Goal: Find specific page/section: Find specific page/section

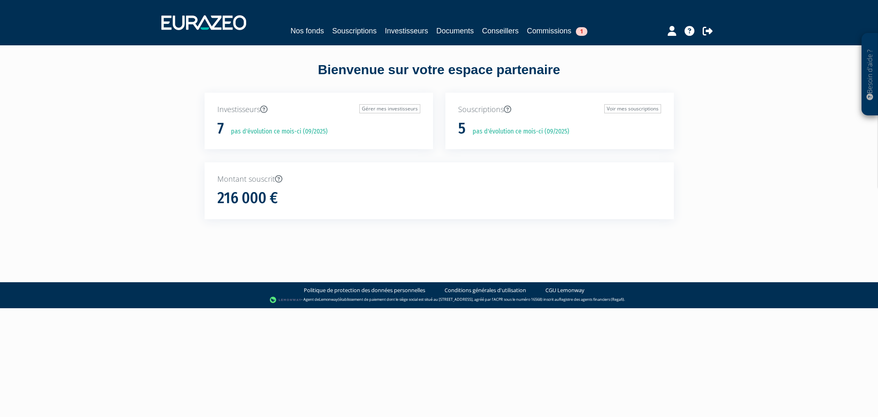
click at [357, 34] on link "Souscriptions" at bounding box center [354, 31] width 44 height 12
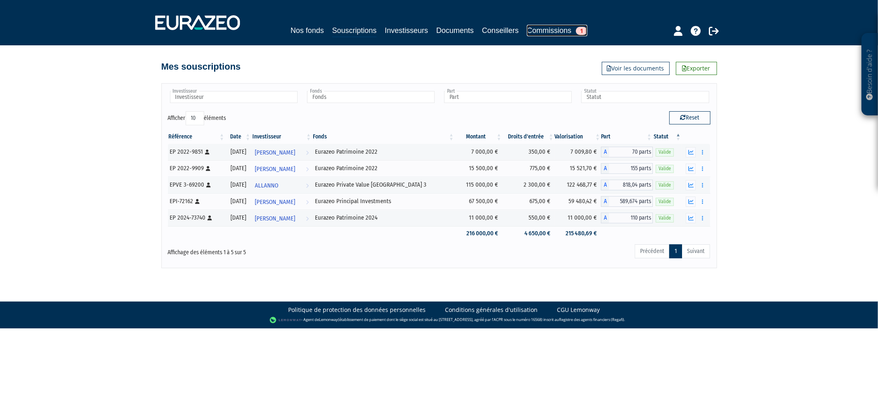
click at [577, 26] on link "Commissions 1" at bounding box center [557, 31] width 61 height 12
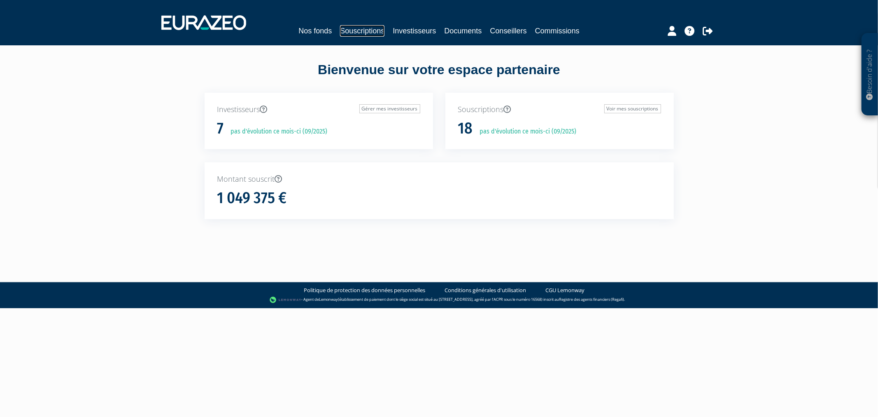
click at [349, 35] on link "Souscriptions" at bounding box center [362, 31] width 44 height 12
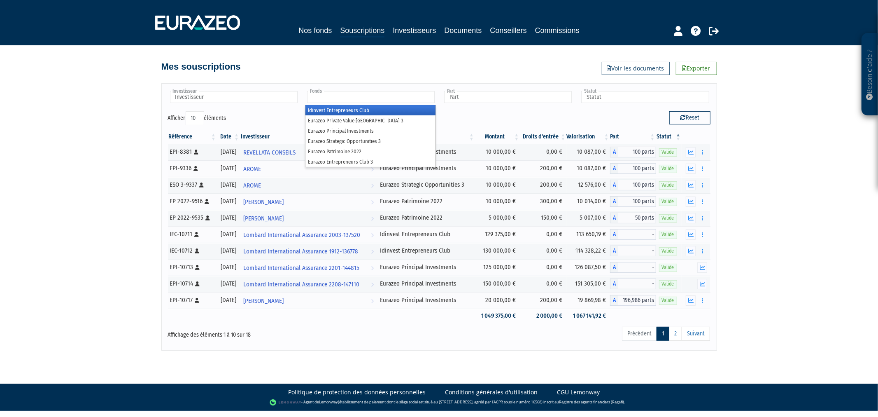
click at [401, 97] on input "text" at bounding box center [371, 97] width 128 height 12
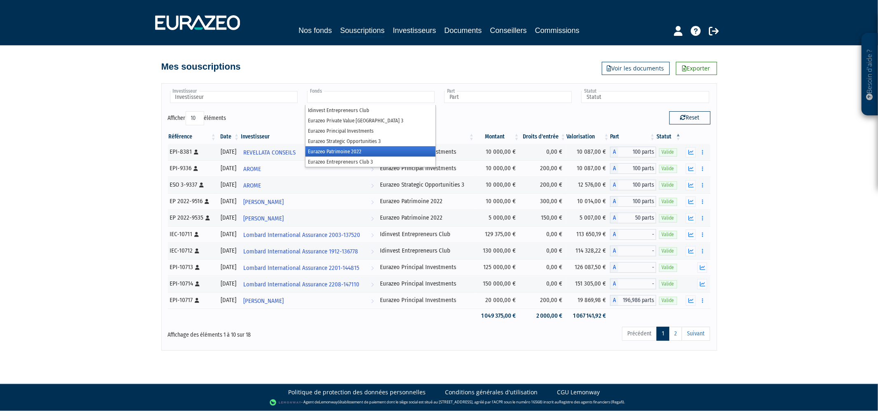
click at [388, 147] on li "Eurazeo Patrimoine 2022" at bounding box center [371, 151] width 130 height 10
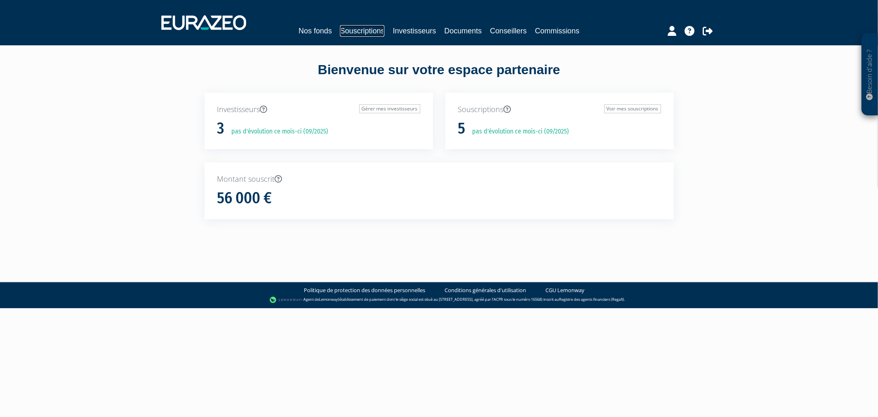
click at [353, 34] on link "Souscriptions" at bounding box center [362, 31] width 44 height 12
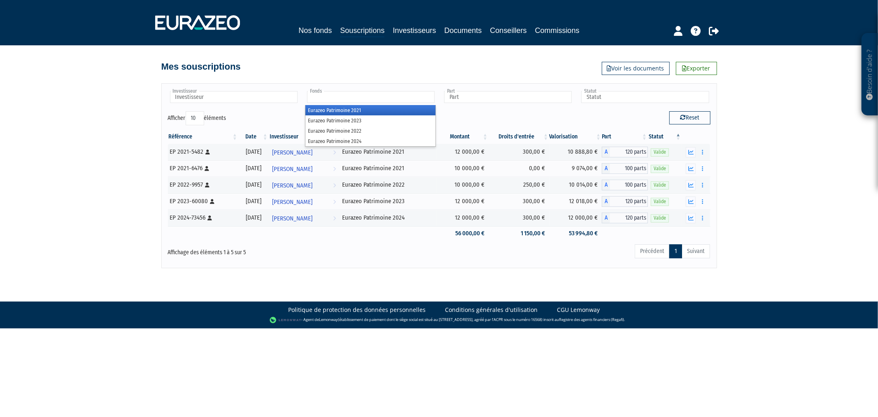
click at [376, 91] on input "text" at bounding box center [371, 97] width 128 height 12
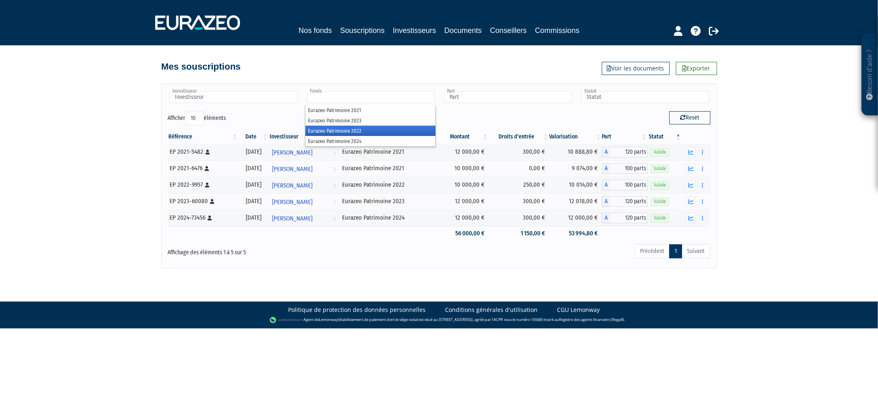
click at [376, 128] on li "Eurazeo Patrimoine 2022" at bounding box center [371, 131] width 130 height 10
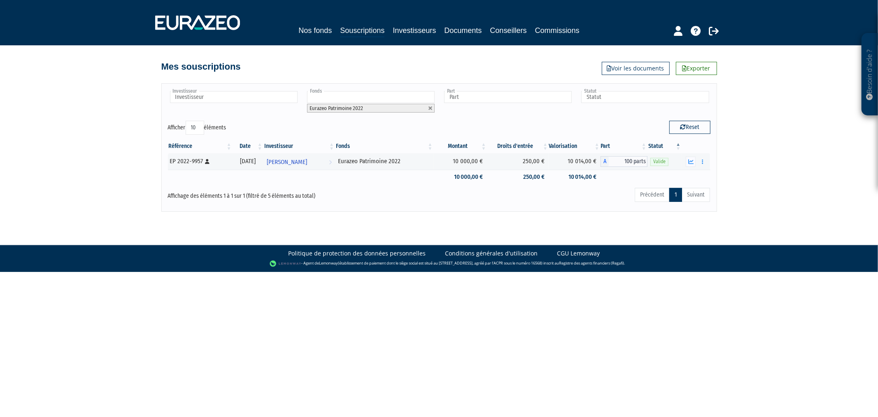
click at [430, 107] on link at bounding box center [430, 108] width 5 height 5
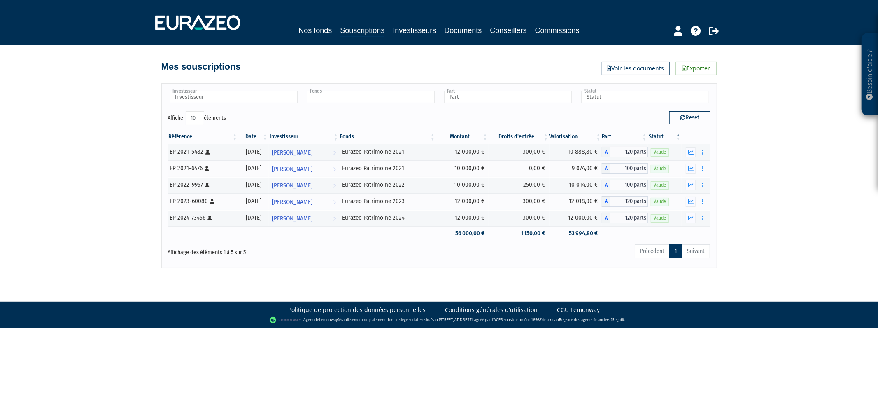
type input "Fonds"
